Goal: Transaction & Acquisition: Purchase product/service

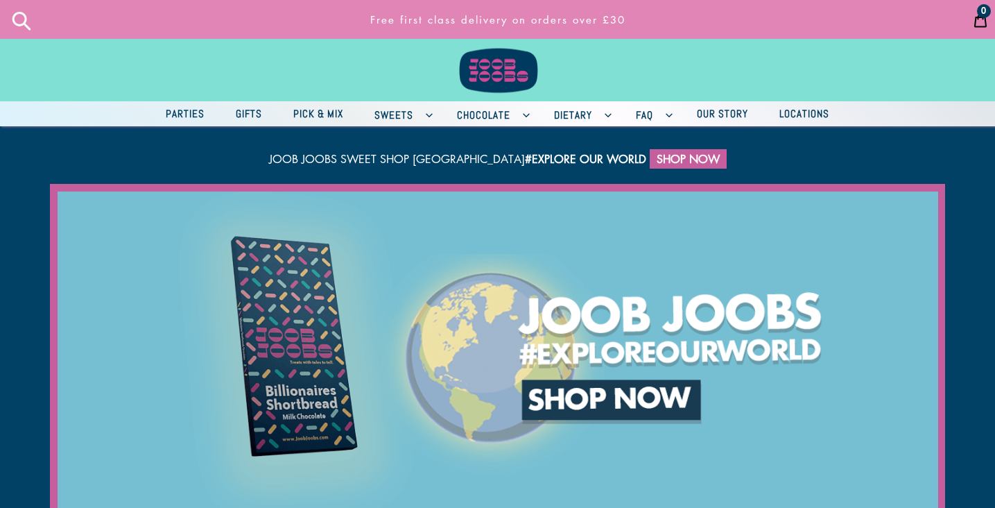
click at [301, 116] on span "Pick & Mix" at bounding box center [318, 113] width 64 height 17
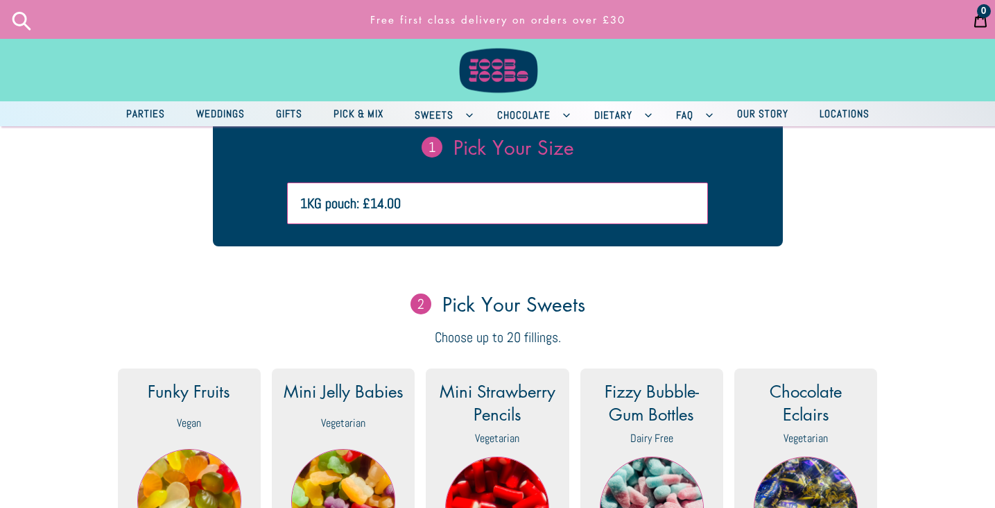
scroll to position [288, 0]
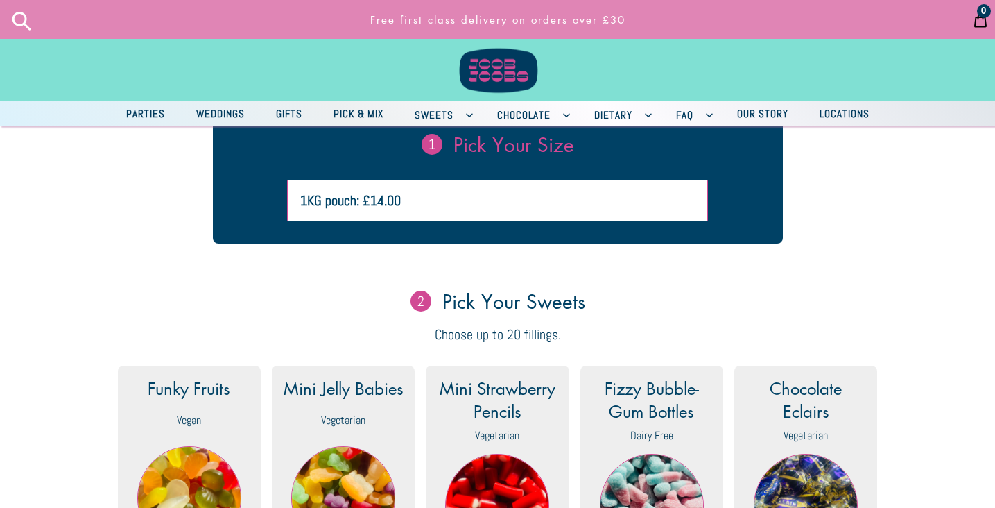
click at [443, 214] on select "1KG pouch: £14.00 2KG pouch: £24.00" at bounding box center [497, 201] width 420 height 42
click at [289, 194] on select "1KG pouch: £14.00 2KG pouch: £24.00" at bounding box center [497, 201] width 420 height 42
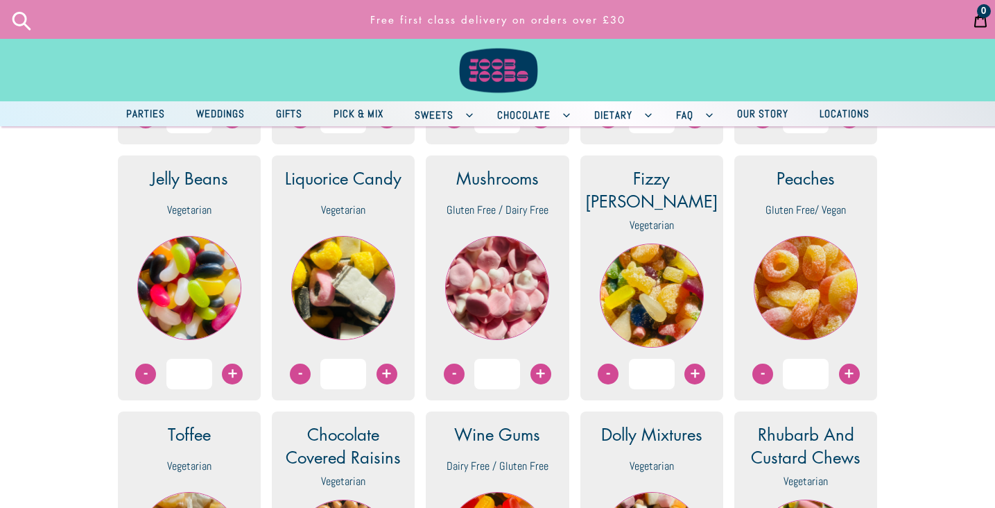
scroll to position [755, 0]
click at [540, 375] on span "+" at bounding box center [541, 373] width 21 height 21
type input "1"
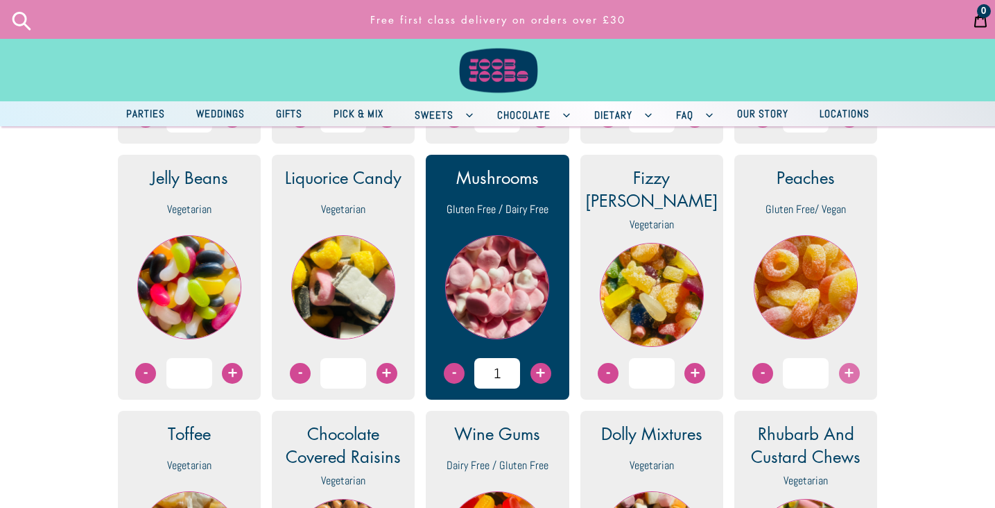
click at [850, 375] on span "+" at bounding box center [849, 373] width 21 height 21
type input "1"
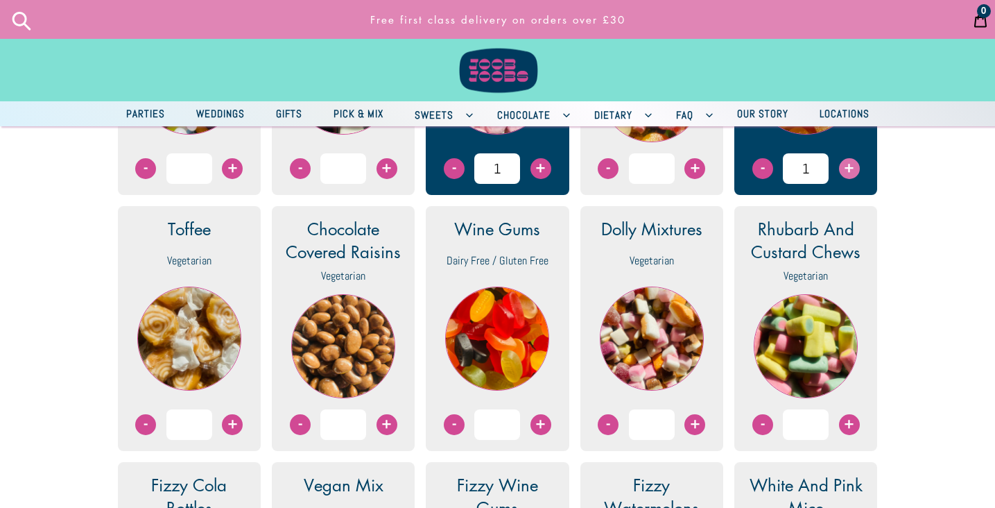
scroll to position [960, 0]
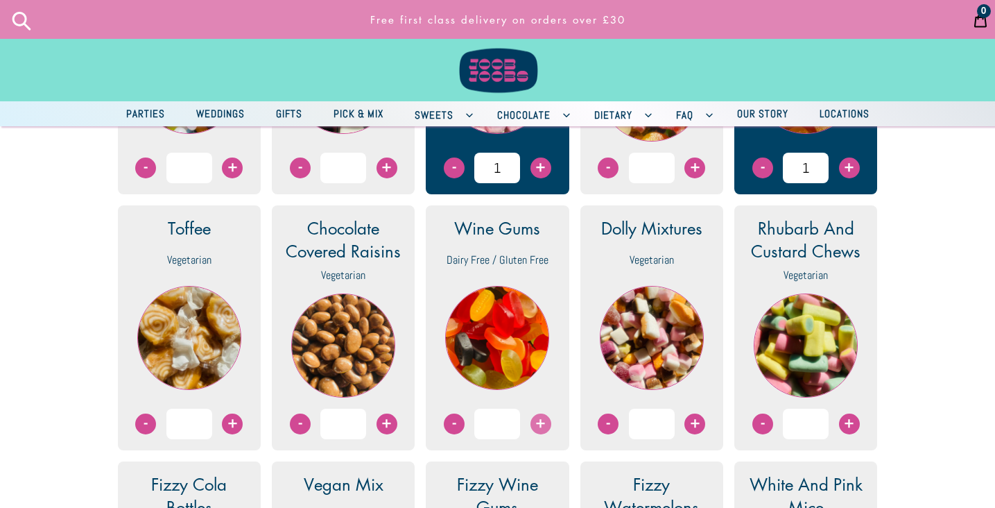
click at [540, 426] on span "+" at bounding box center [541, 423] width 21 height 21
type input "1"
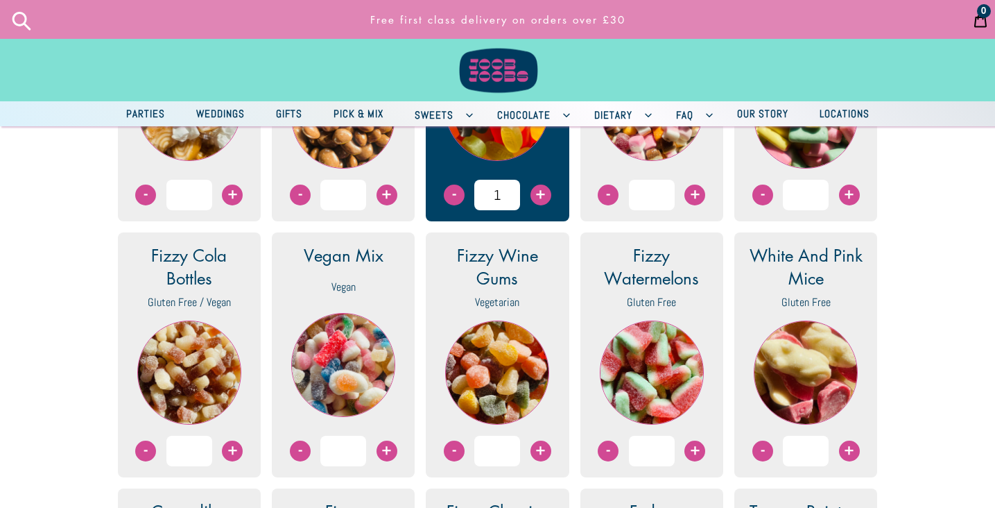
scroll to position [1197, 0]
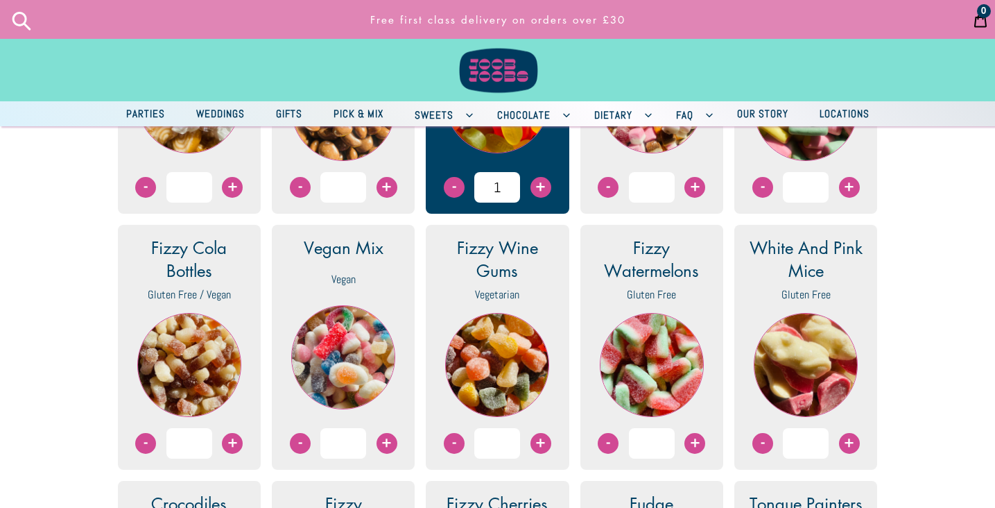
click at [704, 457] on div "- +" at bounding box center [652, 443] width 121 height 31
click at [698, 453] on span "+" at bounding box center [695, 443] width 21 height 21
type input "1"
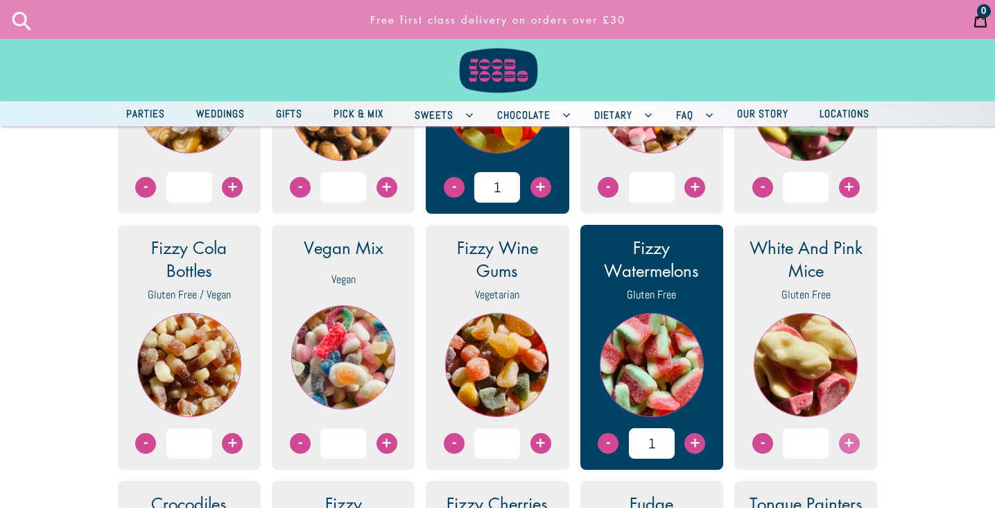
click at [847, 451] on span "+" at bounding box center [849, 443] width 21 height 21
type input "1"
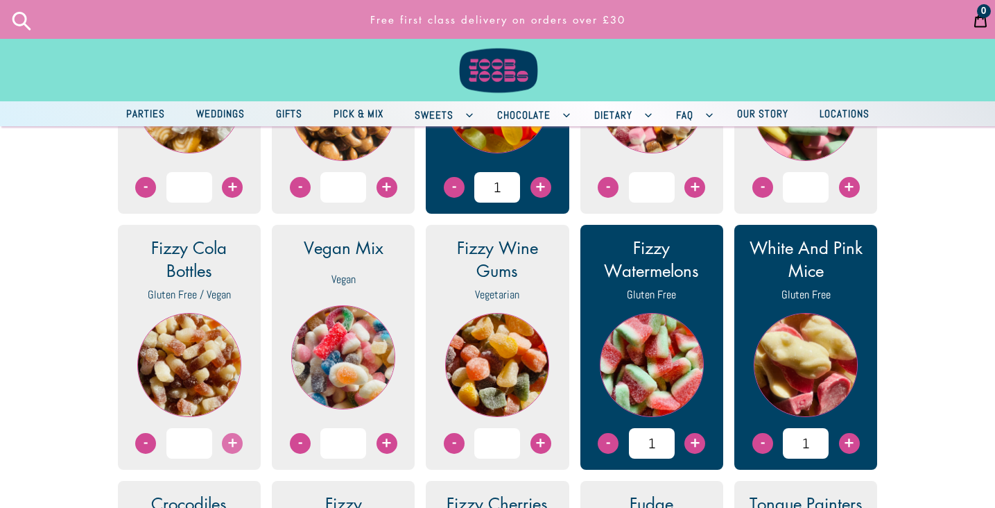
click at [237, 454] on span "+" at bounding box center [232, 443] width 21 height 21
type input "1"
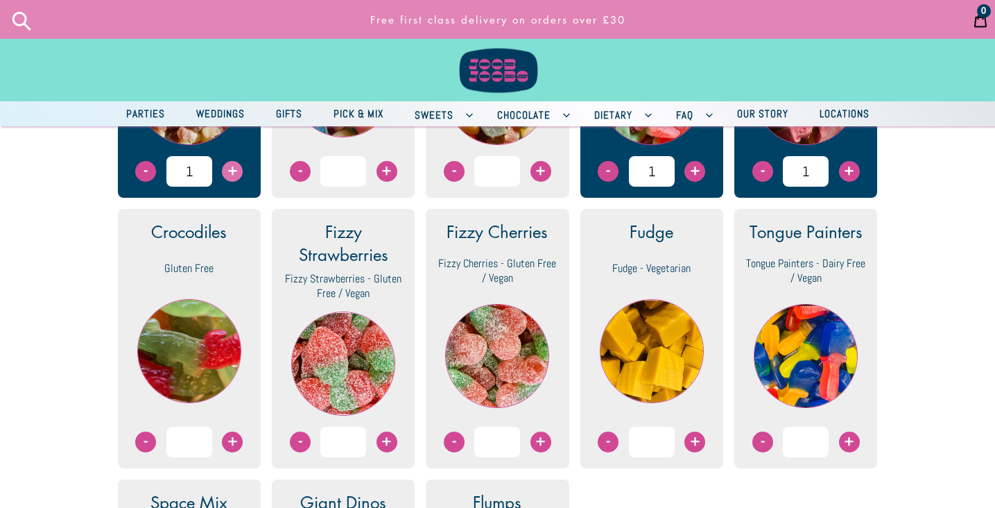
scroll to position [1476, 0]
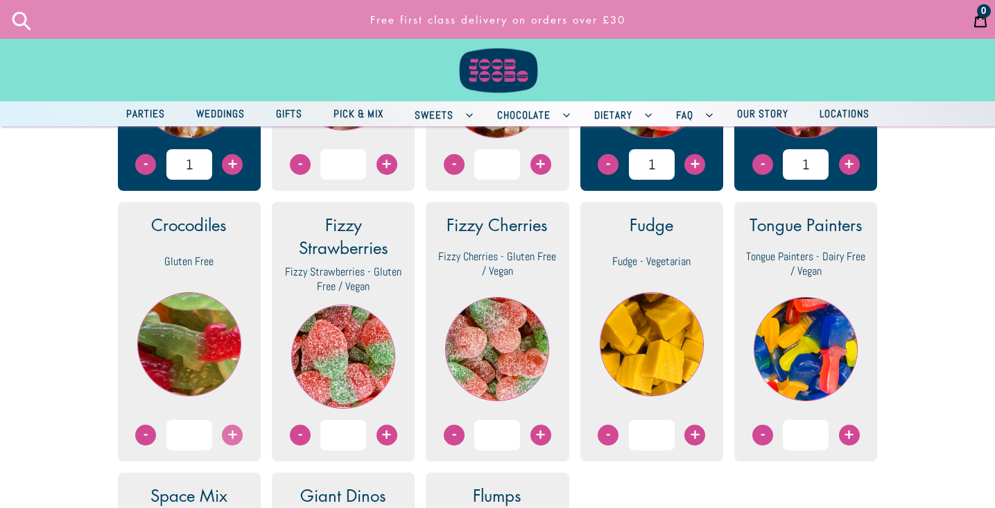
click at [229, 445] on span "+" at bounding box center [232, 435] width 21 height 21
type input "1"
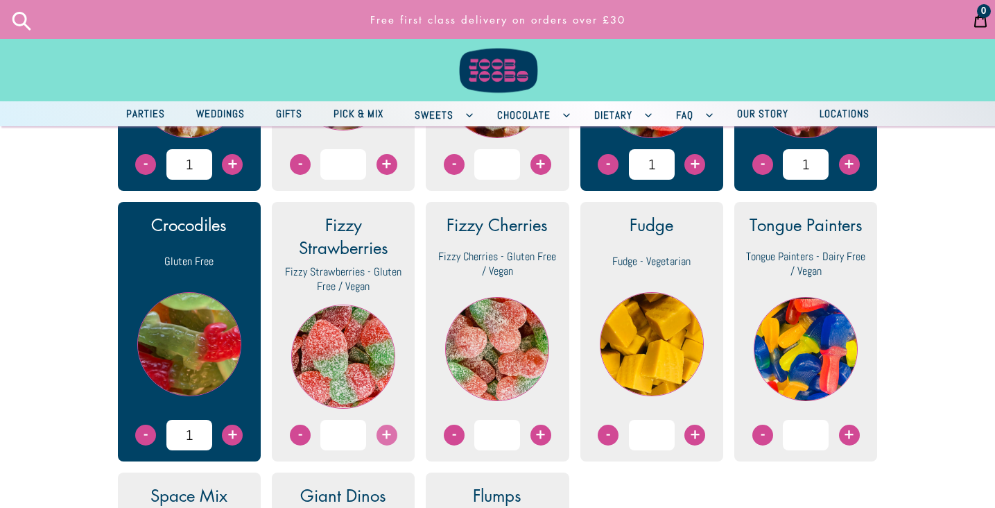
click at [388, 442] on span "+" at bounding box center [387, 435] width 21 height 21
type input "1"
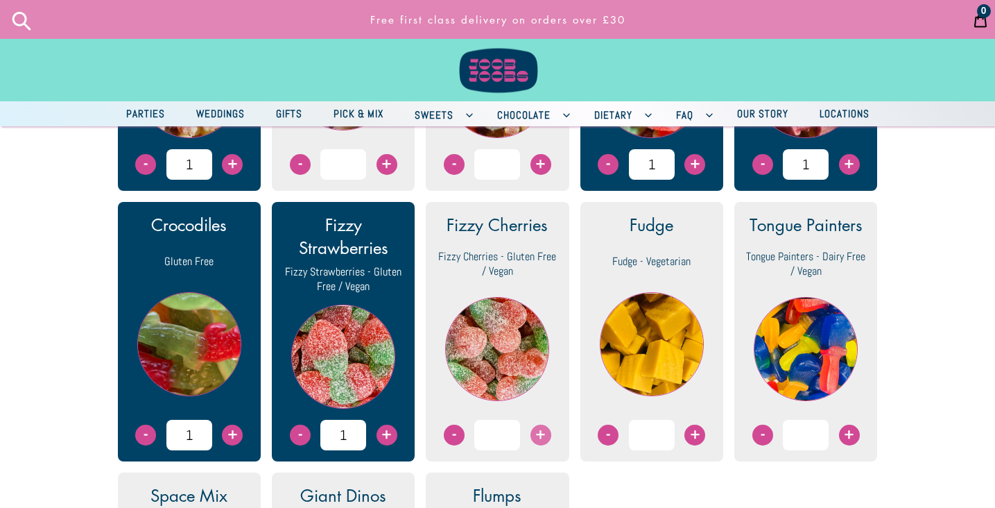
click at [542, 445] on span "+" at bounding box center [541, 435] width 21 height 21
type input "1"
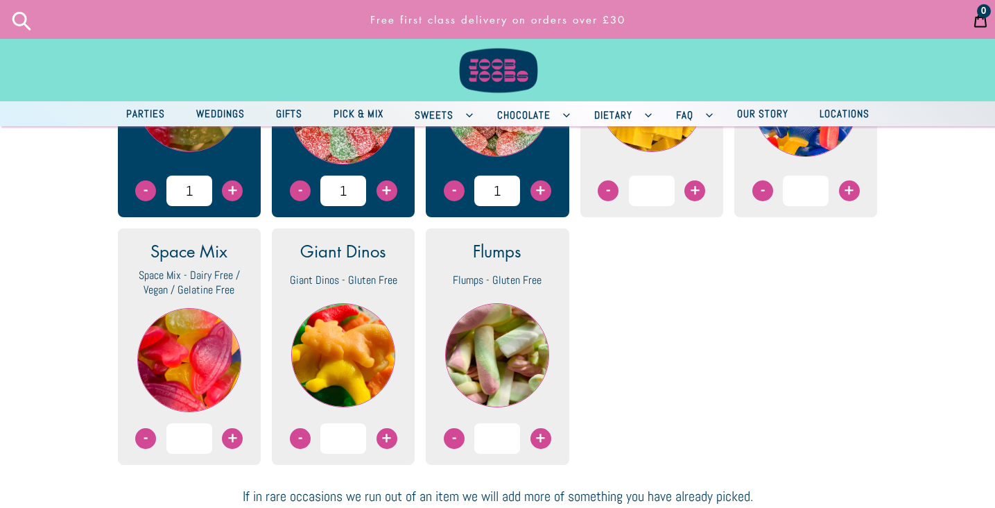
scroll to position [1726, 0]
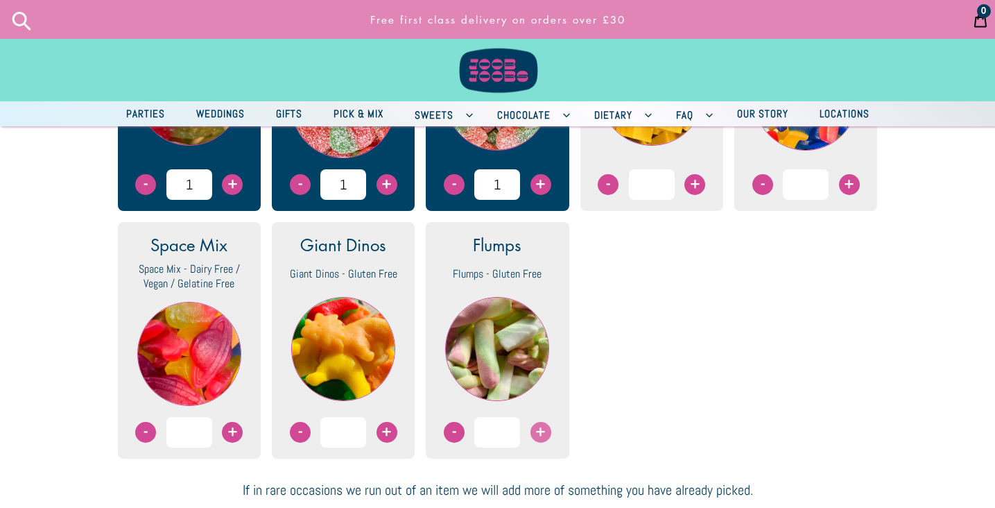
click at [545, 443] on span "+" at bounding box center [541, 432] width 21 height 21
type input "1"
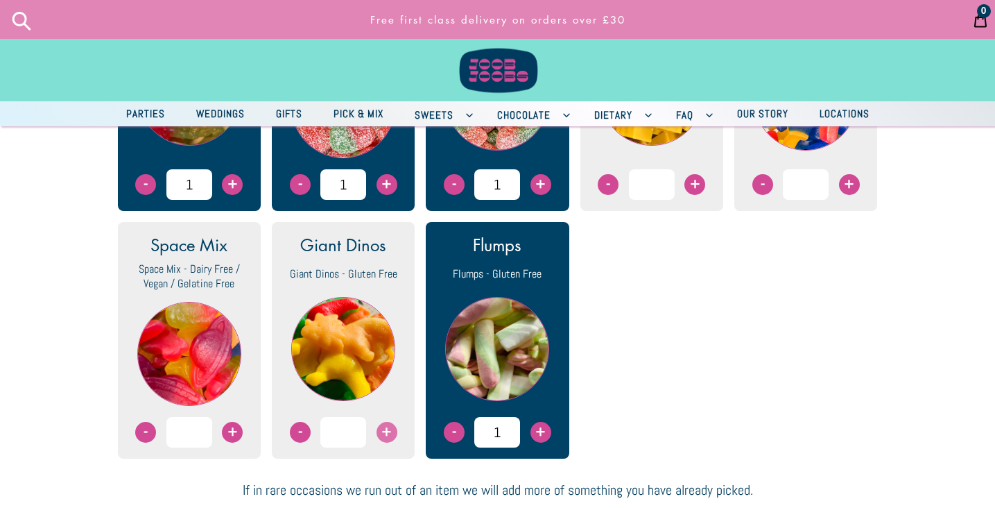
click at [390, 443] on span "+" at bounding box center [387, 432] width 21 height 21
type input "1"
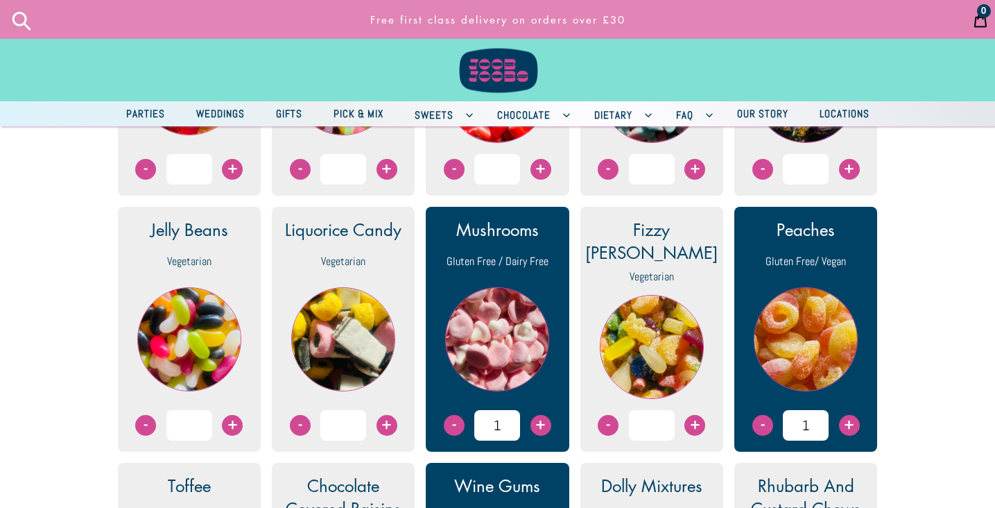
scroll to position [713, 0]
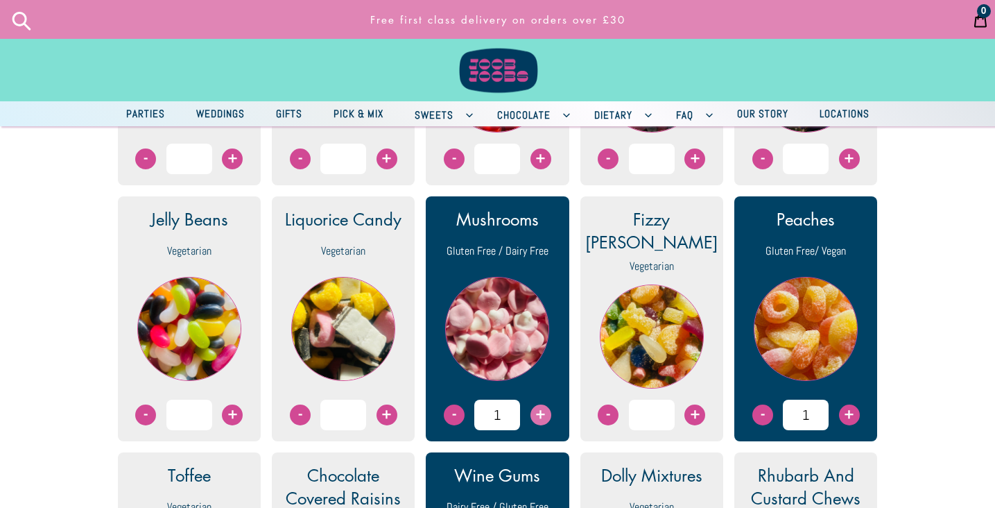
click at [538, 425] on span "+" at bounding box center [541, 414] width 21 height 21
type input "3"
click at [841, 416] on span "+" at bounding box center [849, 414] width 21 height 21
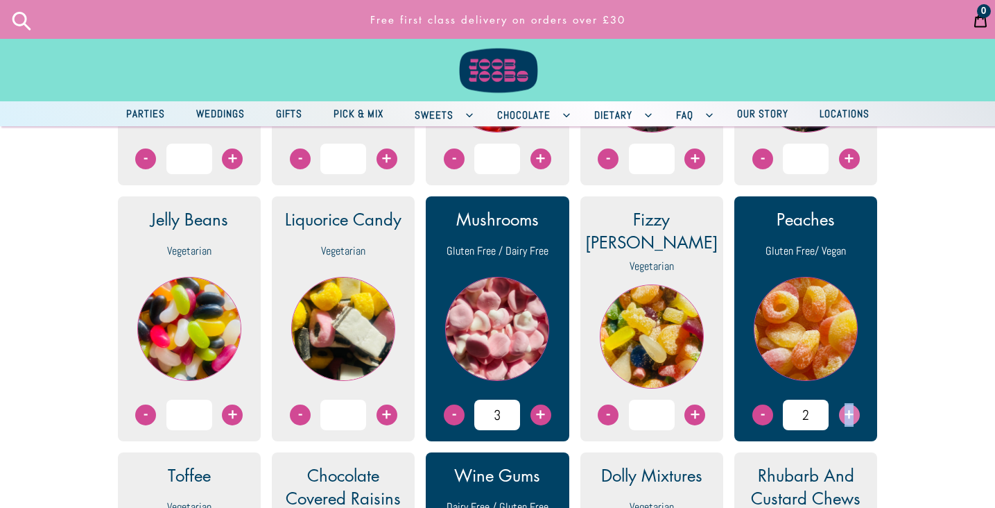
type input "3"
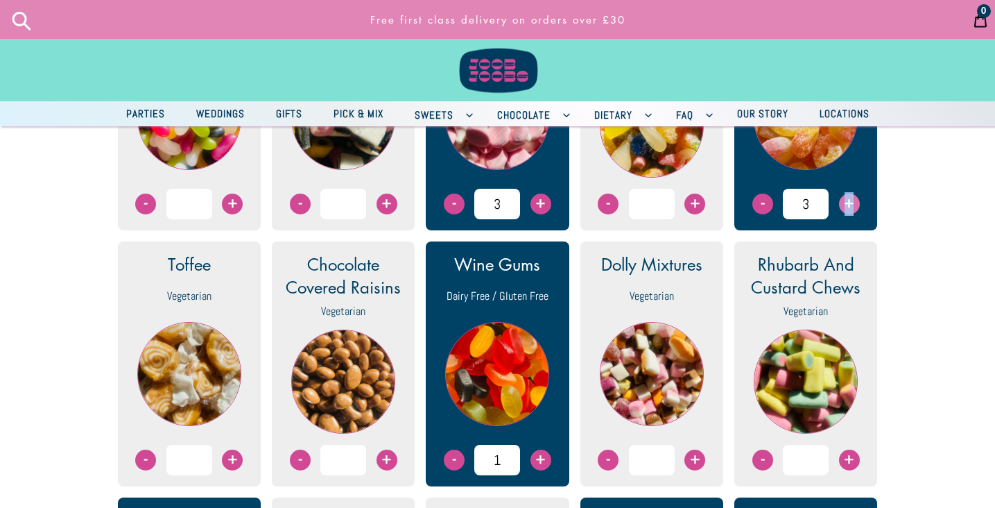
scroll to position [928, 0]
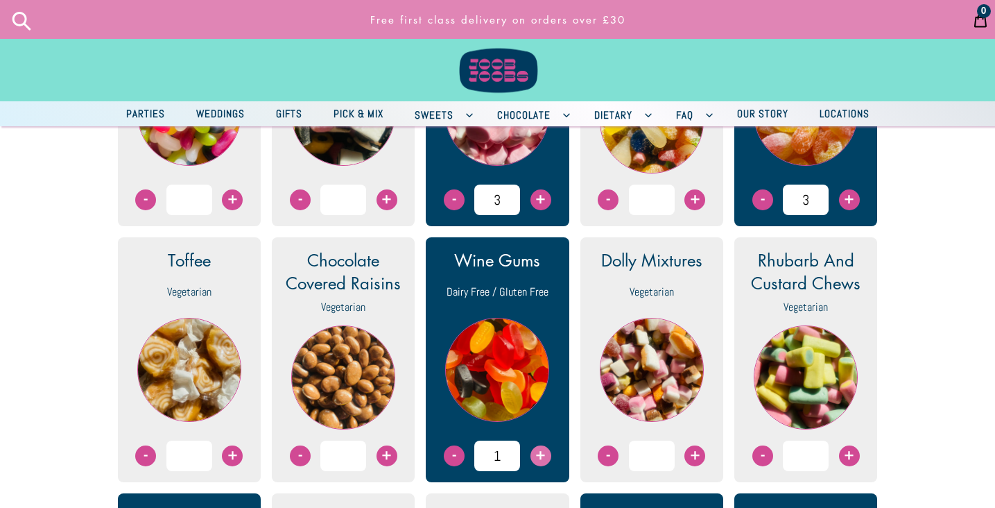
click at [547, 459] on span "+" at bounding box center [541, 455] width 21 height 21
type input "3"
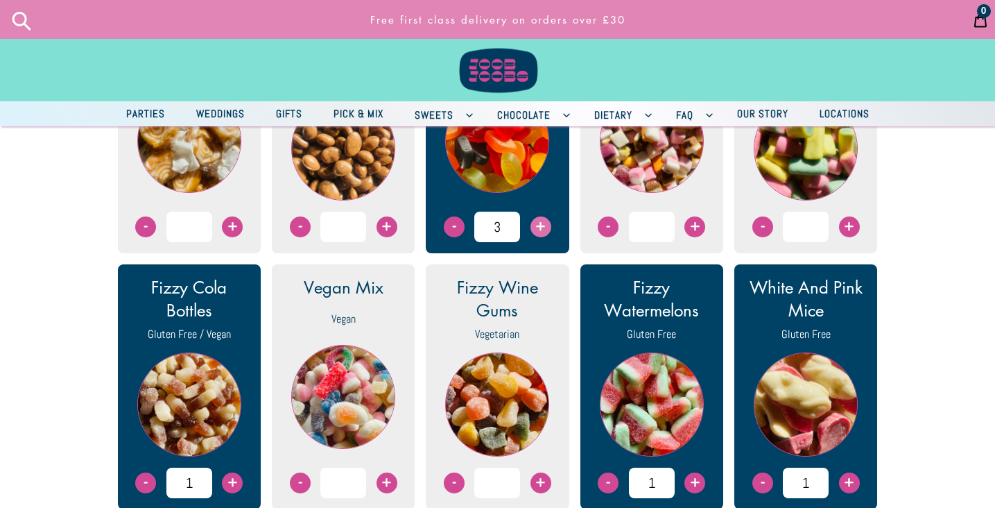
scroll to position [1158, 0]
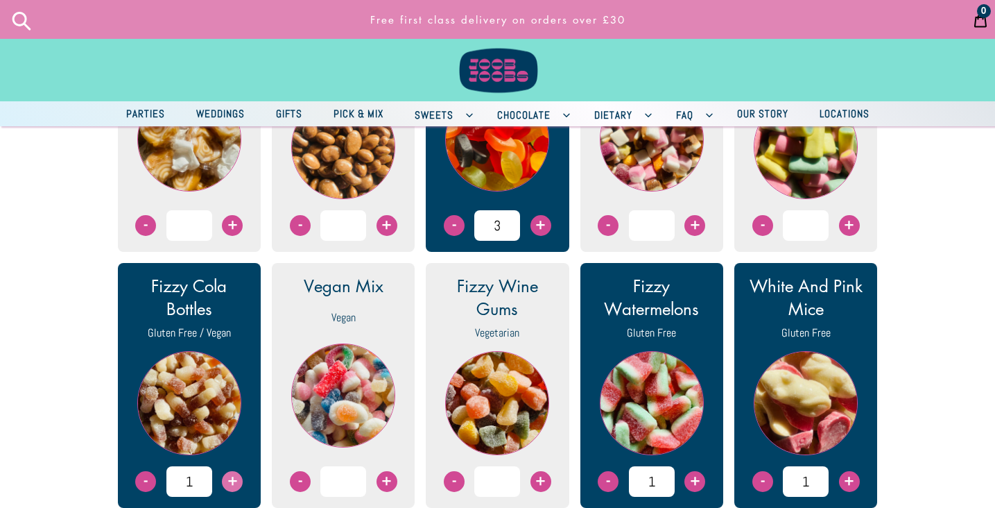
click at [234, 491] on span "+" at bounding box center [232, 481] width 21 height 21
type input "3"
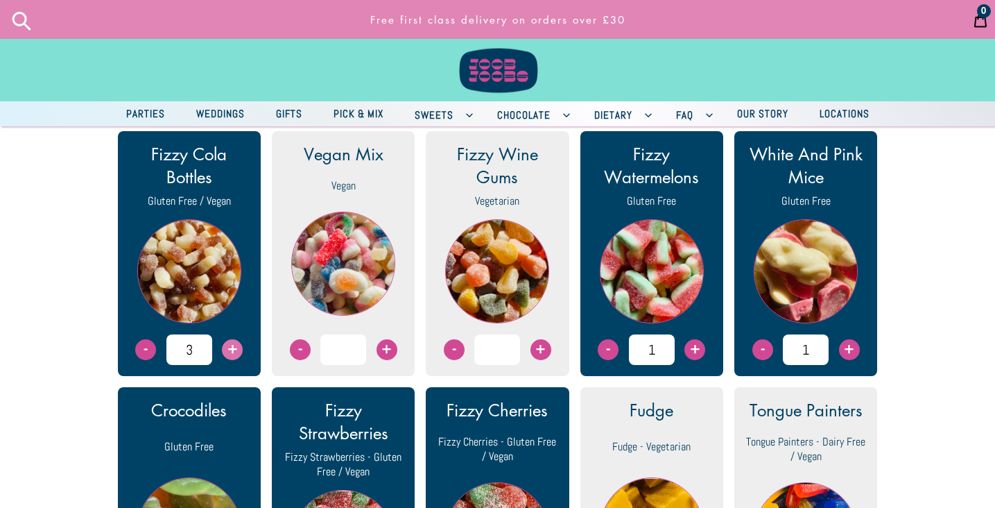
scroll to position [1296, 0]
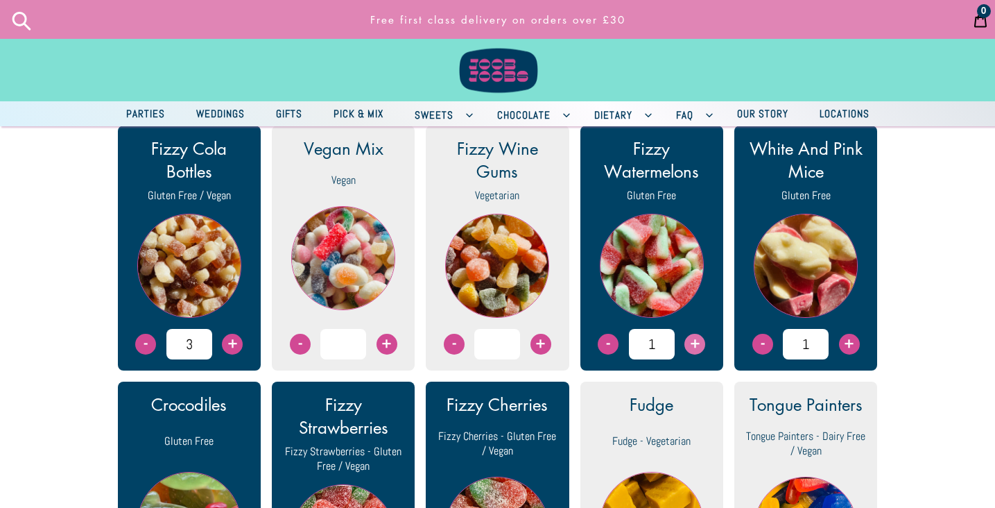
click at [693, 352] on span "+" at bounding box center [695, 344] width 21 height 21
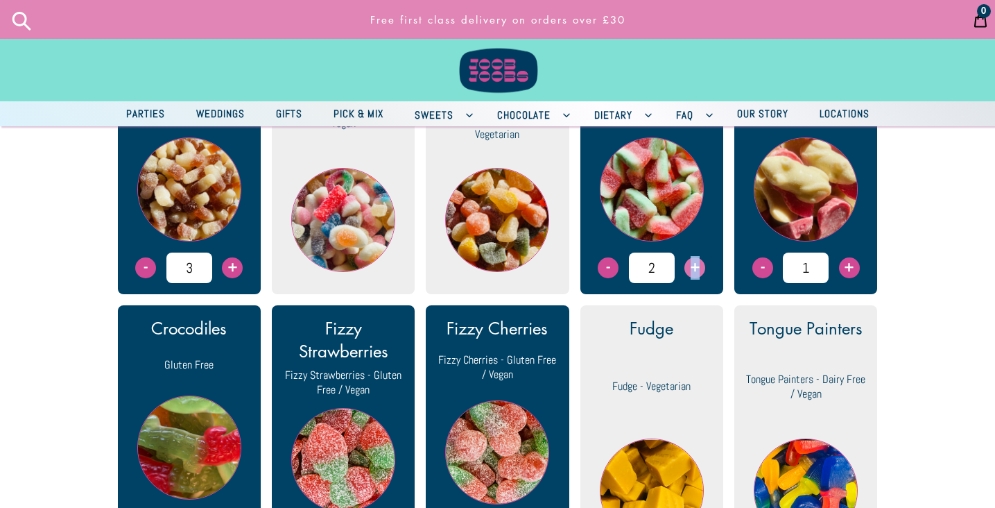
scroll to position [1281, 0]
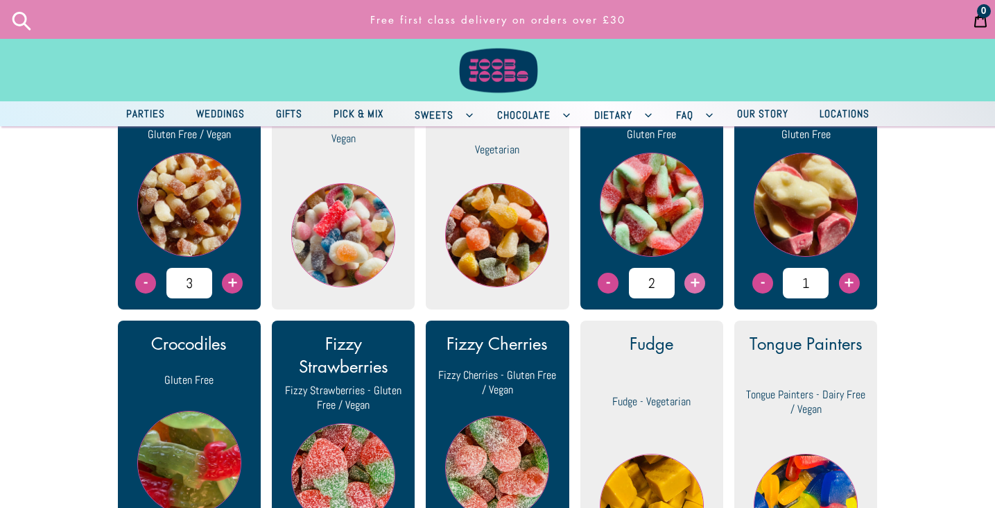
click at [694, 293] on span "+" at bounding box center [695, 283] width 21 height 21
type input "2"
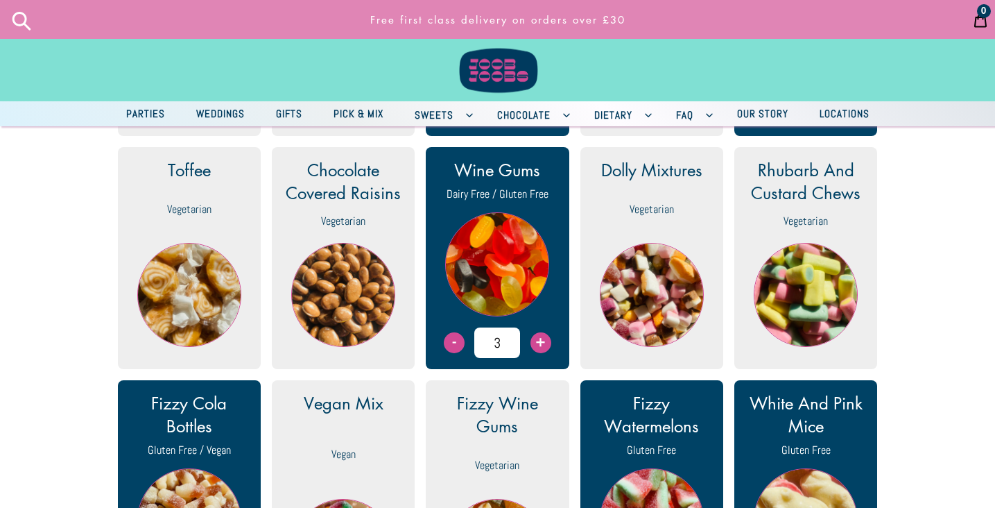
scroll to position [964, 0]
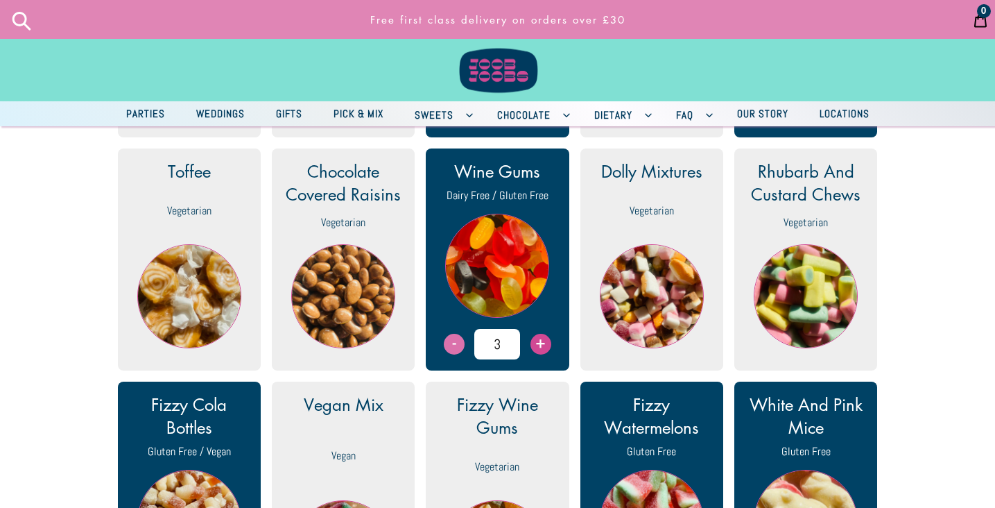
click at [450, 354] on span "-" at bounding box center [454, 344] width 21 height 21
type input "2"
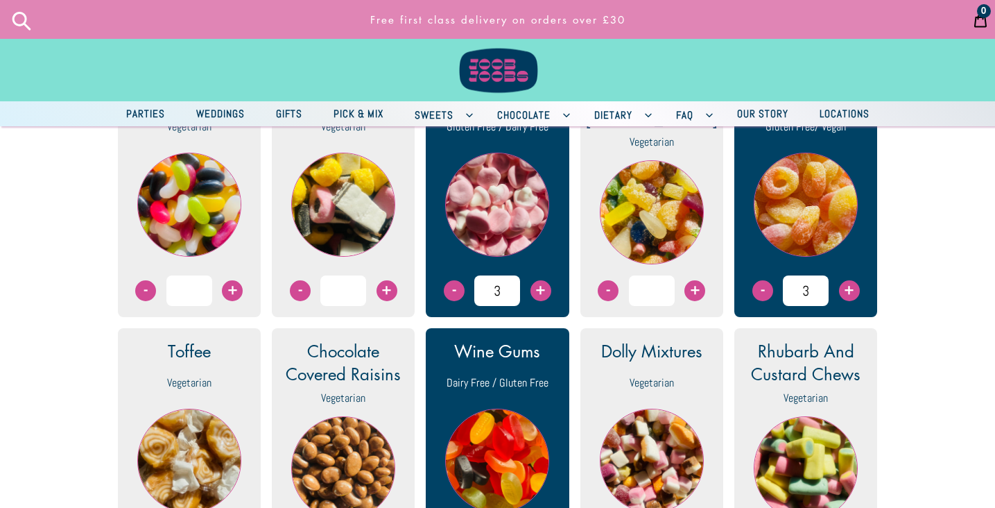
scroll to position [835, 0]
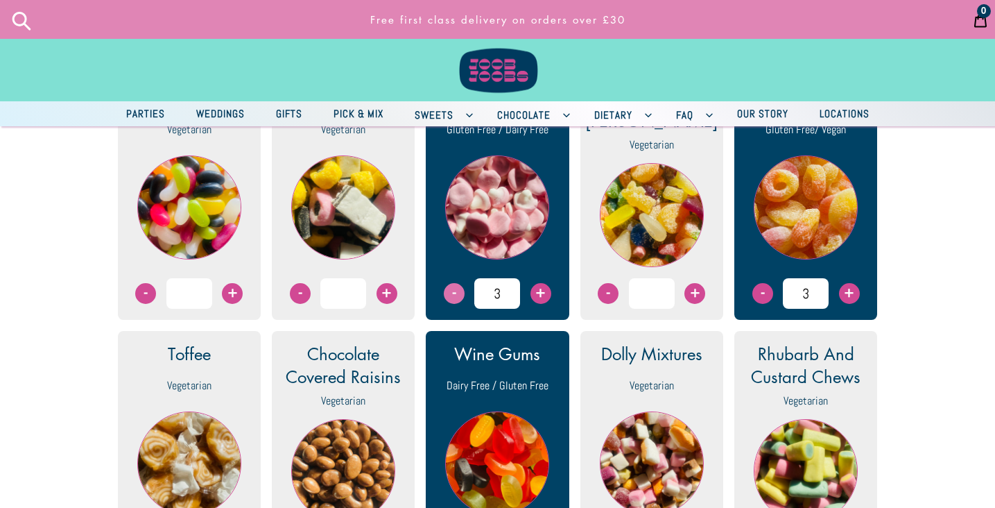
click at [452, 301] on span "-" at bounding box center [454, 293] width 21 height 21
type input "2"
click at [768, 302] on span "-" at bounding box center [763, 293] width 21 height 21
type input "2"
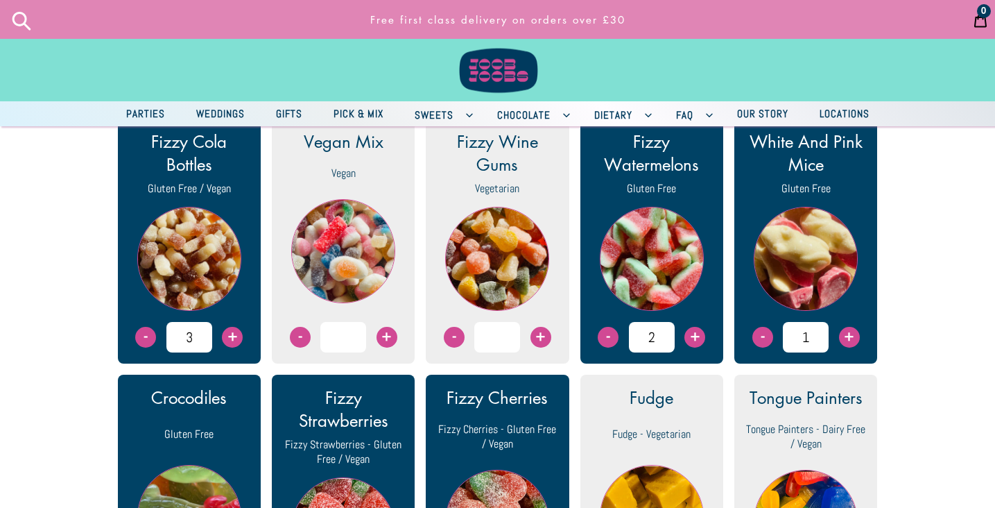
scroll to position [1324, 0]
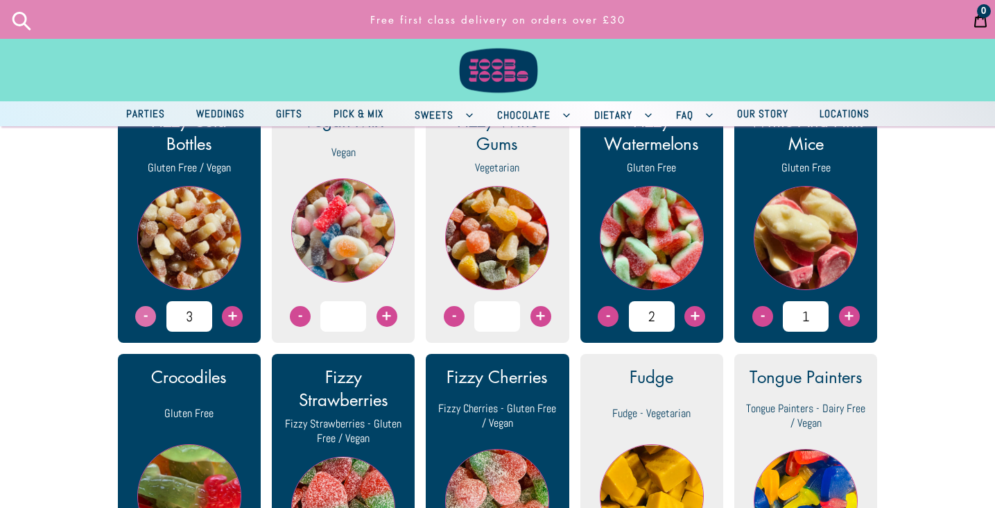
click at [146, 327] on span "-" at bounding box center [145, 316] width 21 height 21
type input "2"
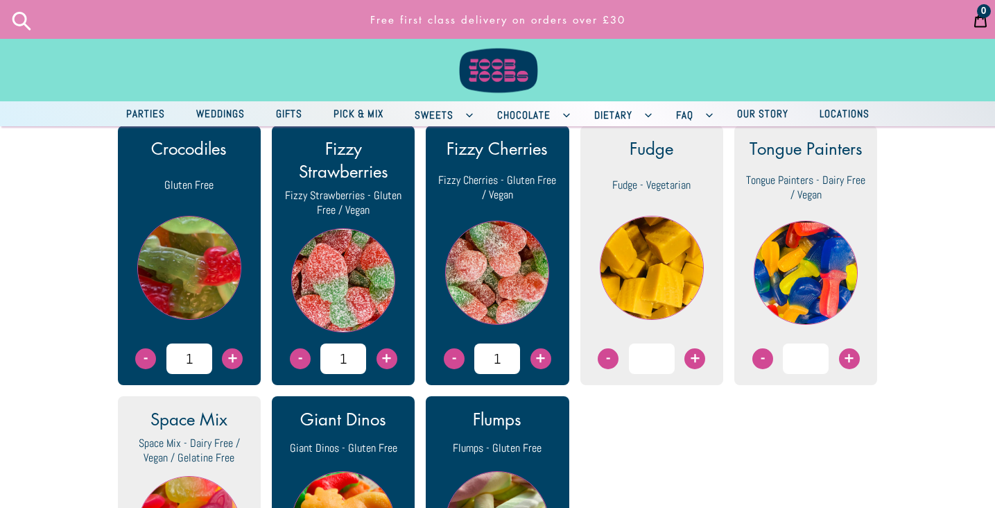
scroll to position [1560, 0]
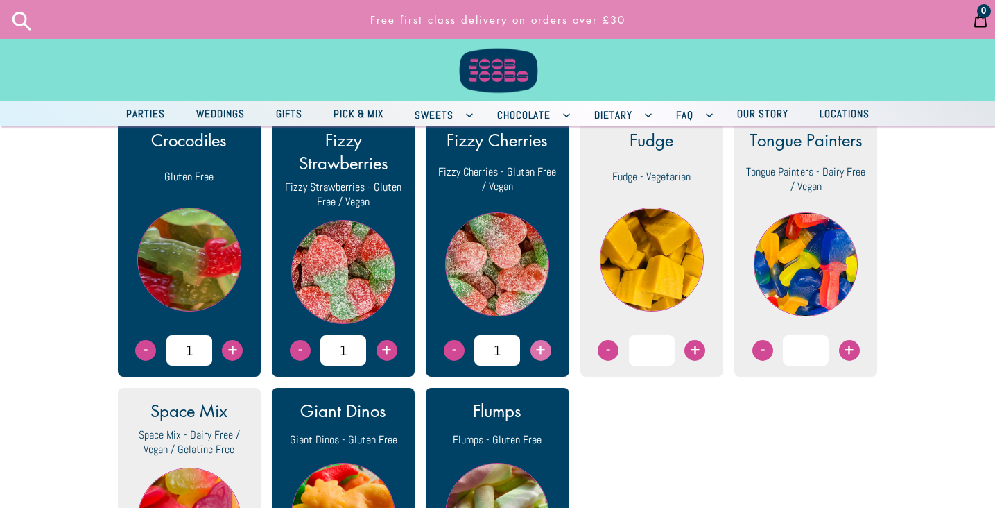
click at [547, 359] on span "+" at bounding box center [541, 350] width 21 height 21
type input "2"
click at [235, 361] on span "+" at bounding box center [232, 350] width 21 height 21
type input "2"
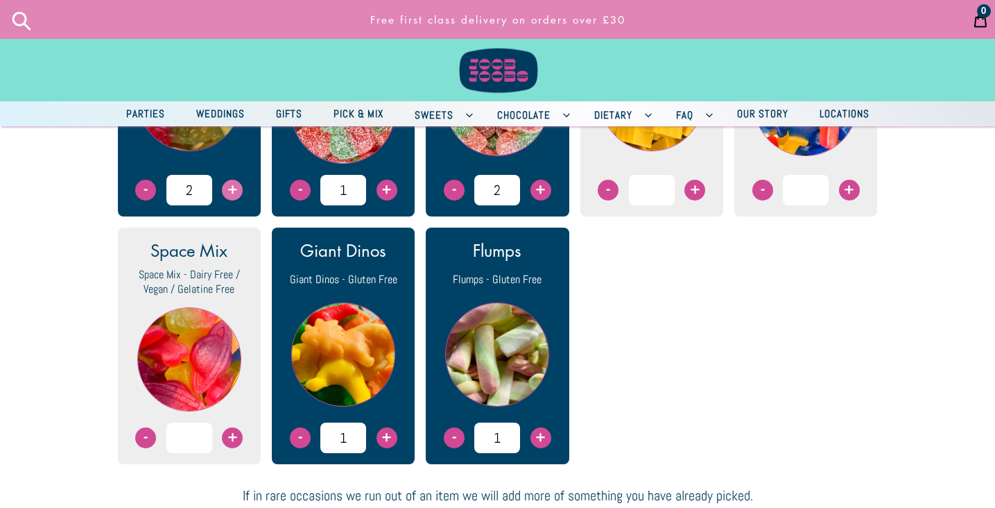
scroll to position [1725, 0]
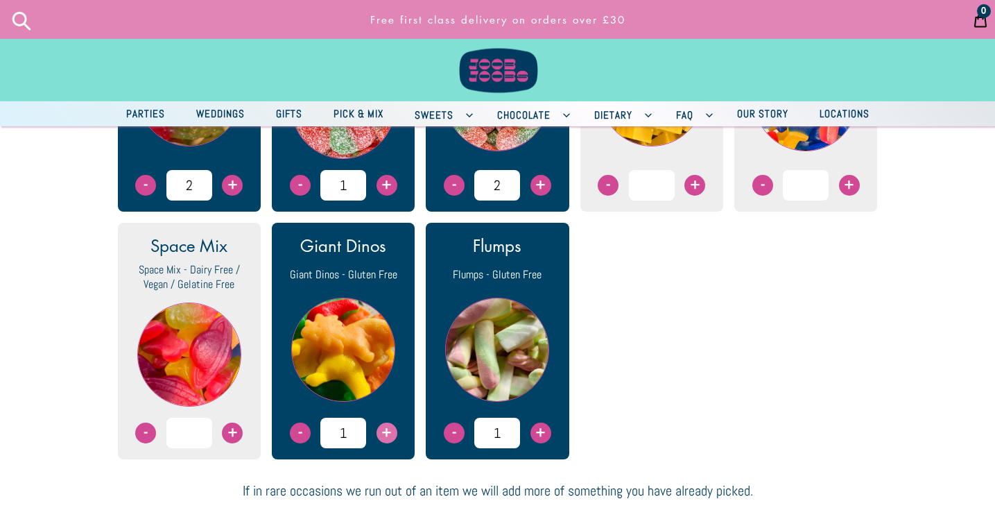
click at [388, 442] on span "+" at bounding box center [387, 432] width 21 height 21
type input "2"
click at [540, 443] on span "+" at bounding box center [541, 432] width 21 height 21
type input "2"
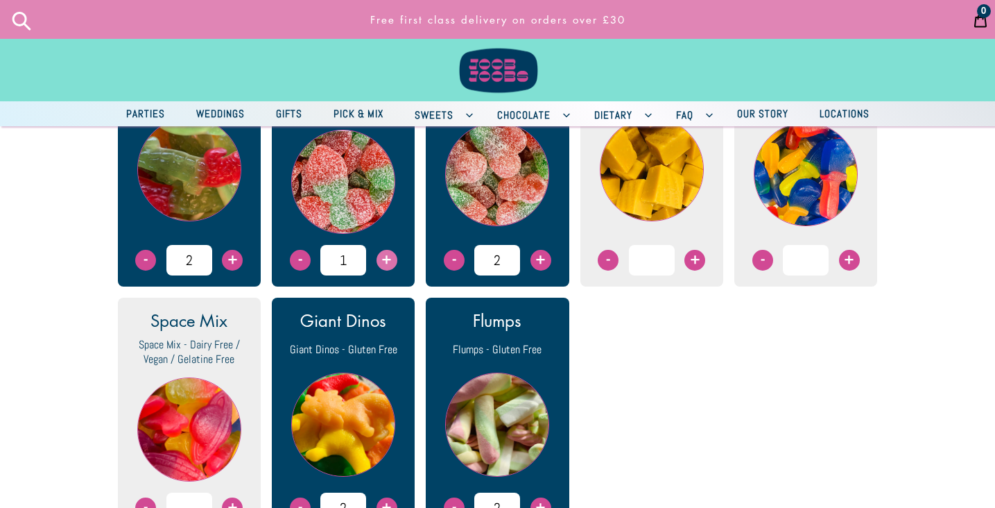
click at [377, 268] on span "+" at bounding box center [387, 260] width 21 height 21
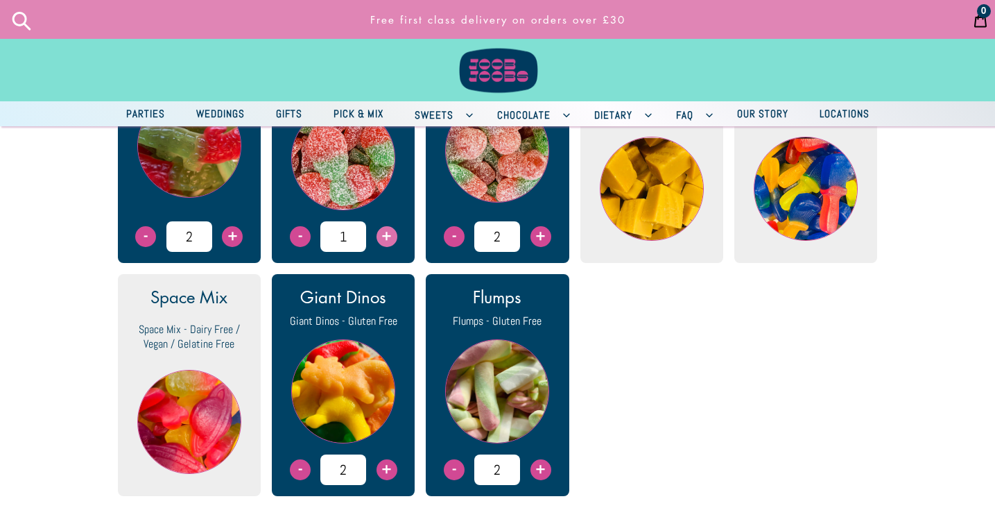
click at [382, 247] on span "+" at bounding box center [387, 236] width 21 height 21
type input "1"
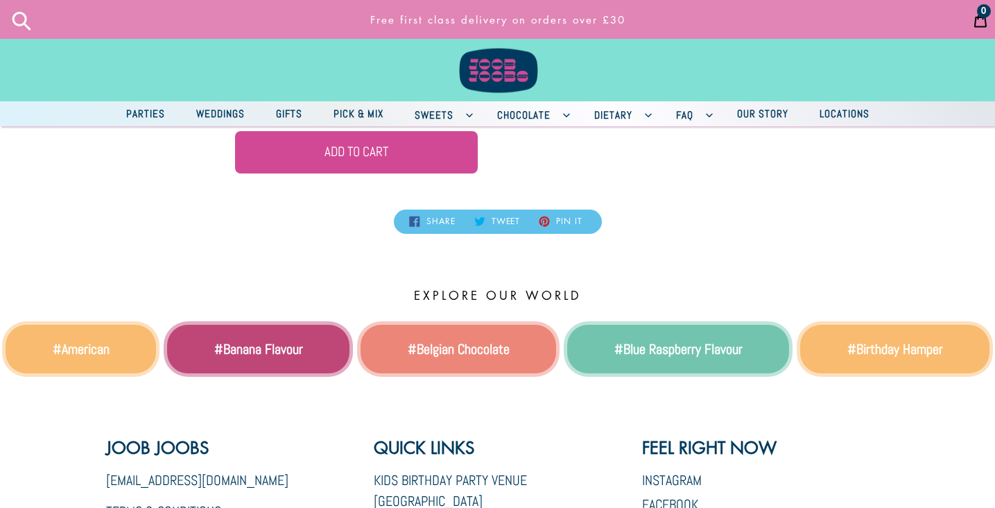
scroll to position [2086, 0]
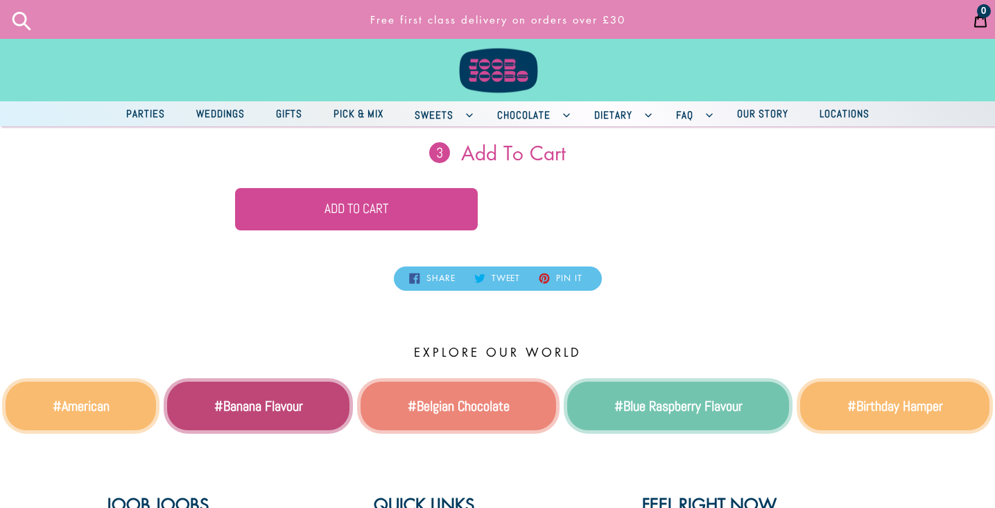
click at [430, 210] on div "3 Add to Cart Add to cart" at bounding box center [498, 184] width 570 height 135
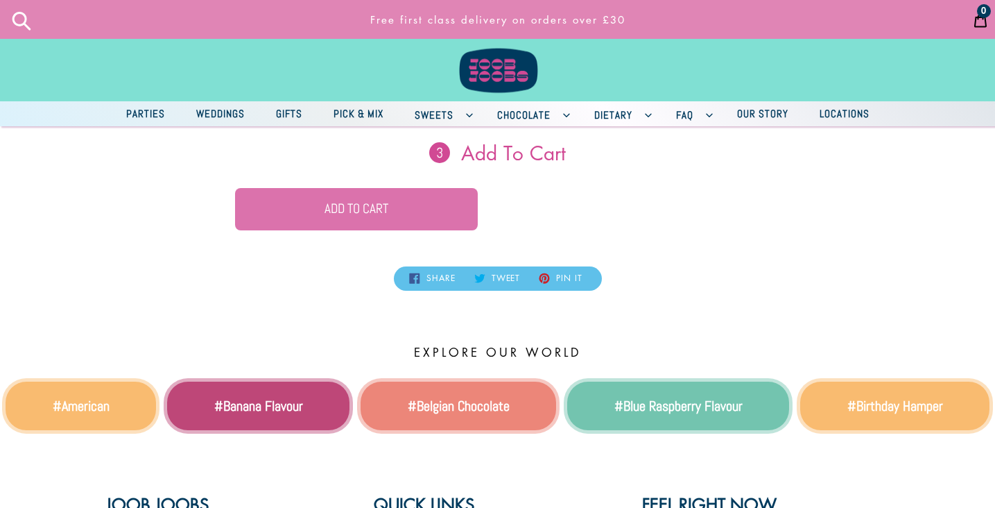
click at [430, 230] on button "Add to cart" at bounding box center [356, 209] width 243 height 42
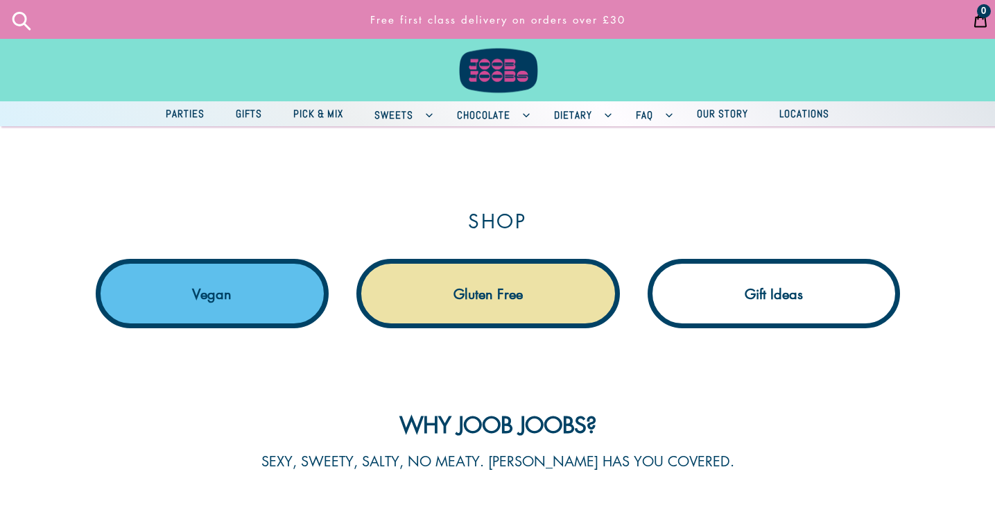
scroll to position [1392, 0]
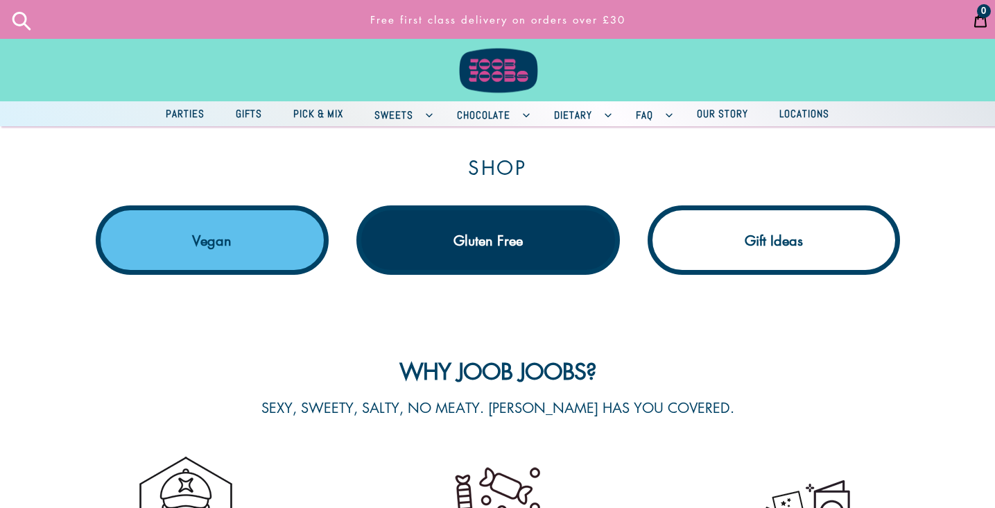
click at [469, 243] on link "Gluten Free" at bounding box center [489, 239] width 264 height 69
